Goal: Task Accomplishment & Management: Manage account settings

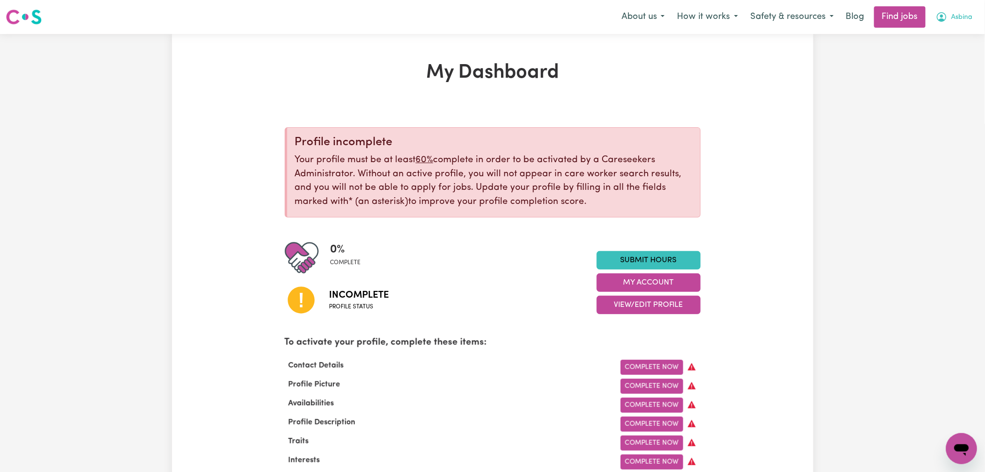
click at [963, 11] on button "Asbina" at bounding box center [955, 17] width 50 height 20
click at [942, 76] on link "Logout" at bounding box center [940, 74] width 77 height 18
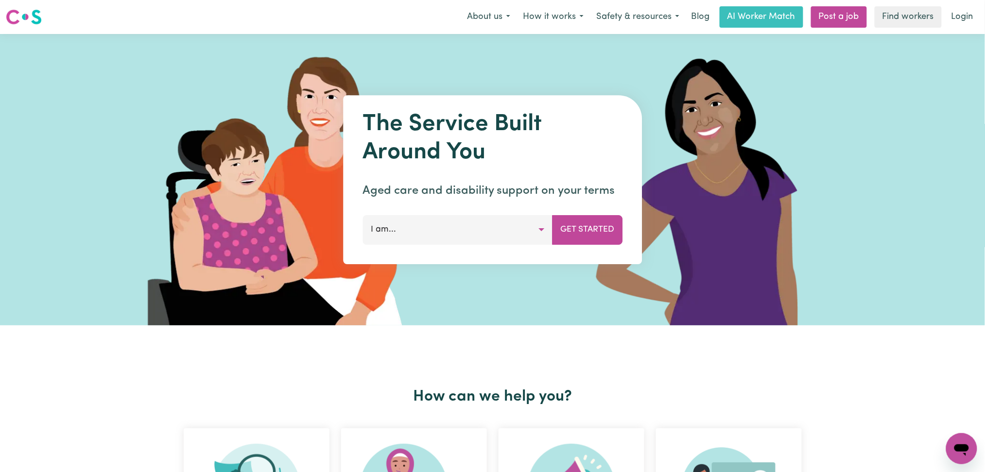
click at [958, 27] on div "Menu About us How it works Safety & resources Blog AI Worker Match Post a job F…" at bounding box center [492, 17] width 985 height 22
click at [961, 21] on link "Login" at bounding box center [963, 16] width 34 height 21
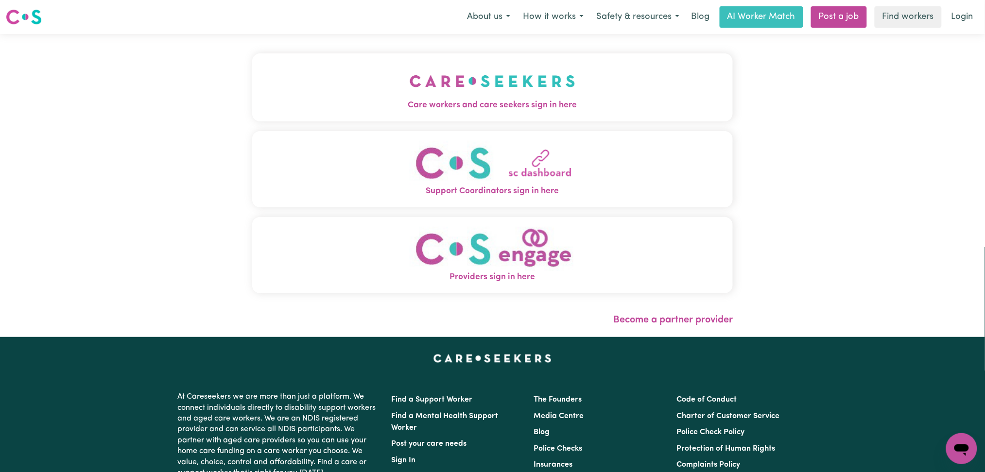
click at [343, 65] on button "Care workers and care seekers sign in here" at bounding box center [492, 87] width 481 height 68
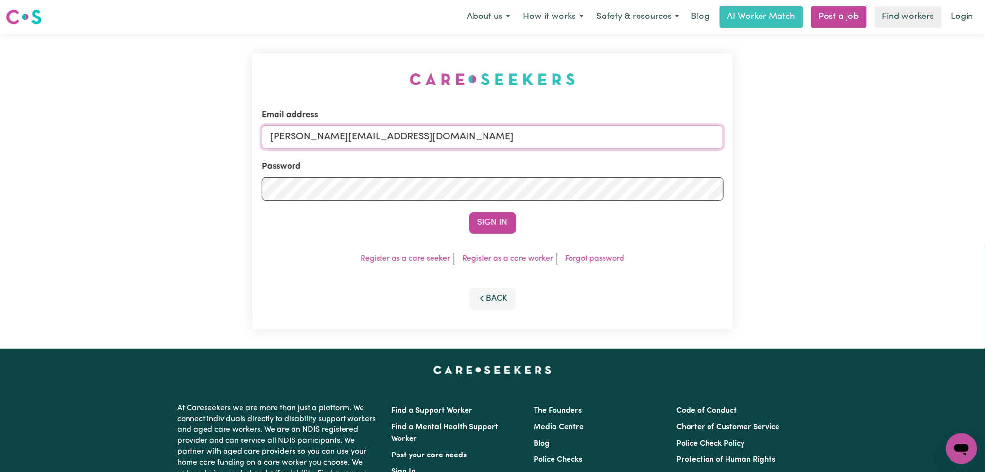
click at [392, 142] on input "[PERSON_NAME][EMAIL_ADDRESS][DOMAIN_NAME]" at bounding box center [493, 136] width 462 height 23
drag, startPoint x: 322, startPoint y: 131, endPoint x: 548, endPoint y: 144, distance: 226.4
click at [548, 144] on input "Superuser~[EMAIL_ADDRESS][DOMAIN_NAME]" at bounding box center [493, 136] width 462 height 23
type input "Superuser~[EMAIL_ADDRESS][DOMAIN_NAME]"
click at [484, 219] on button "Sign In" at bounding box center [492, 222] width 47 height 21
